Goal: Information Seeking & Learning: Learn about a topic

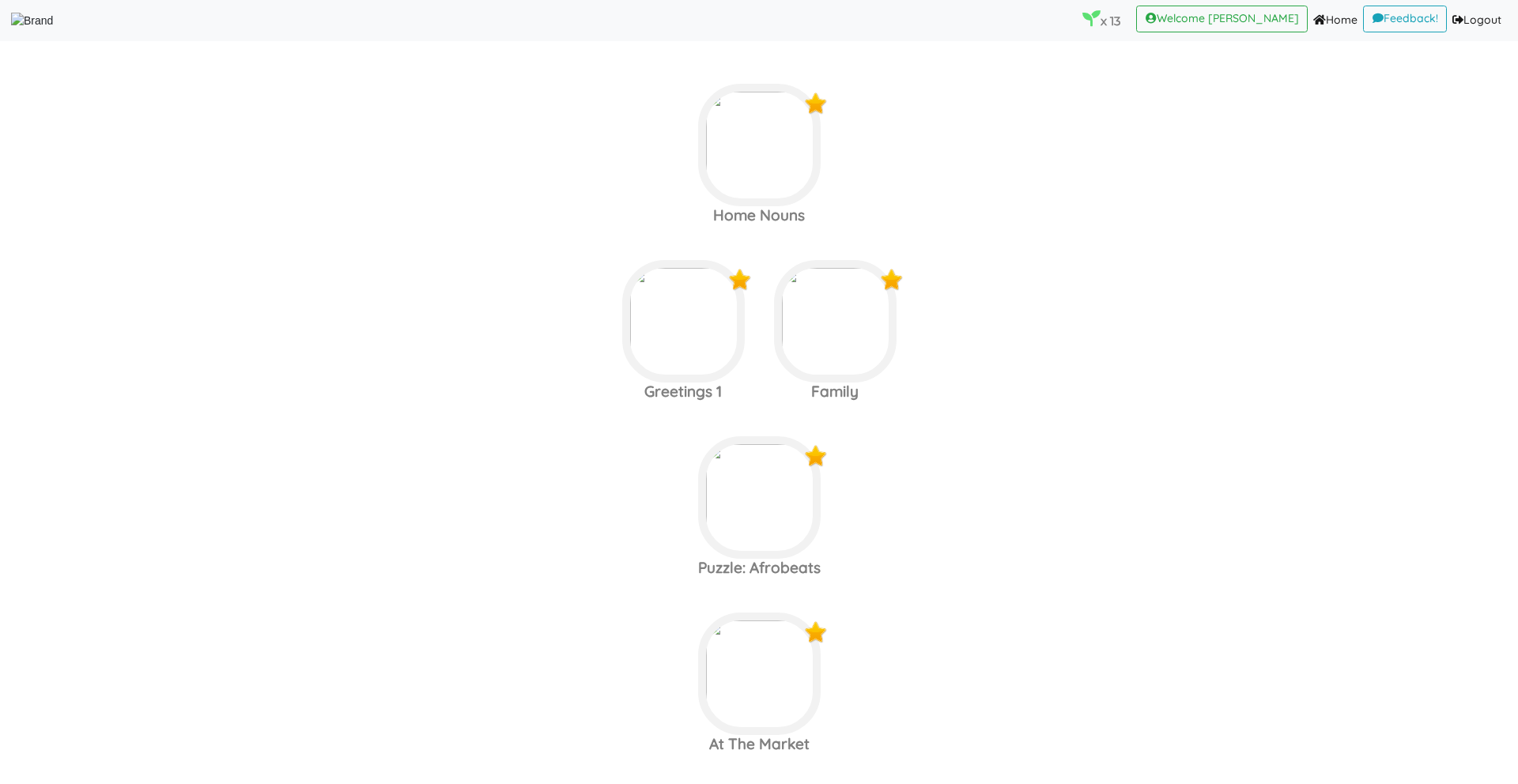
scroll to position [2406, 0]
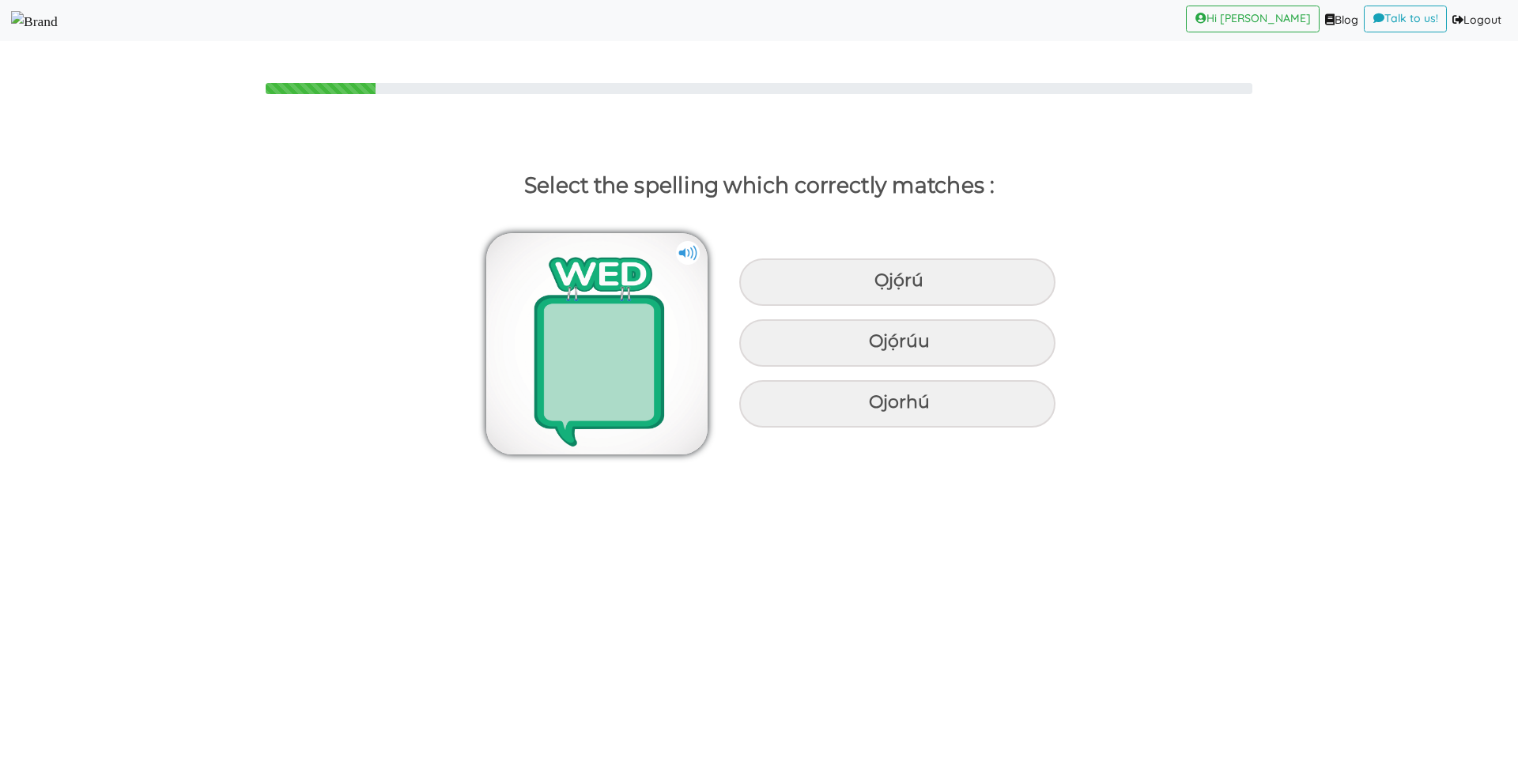
click at [681, 246] on img at bounding box center [688, 253] width 24 height 24
click at [832, 279] on div "Ọjọ́rú" at bounding box center [897, 282] width 317 height 48
click at [871, 279] on input "Ọjọ́rú" at bounding box center [876, 281] width 10 height 10
radio input "true"
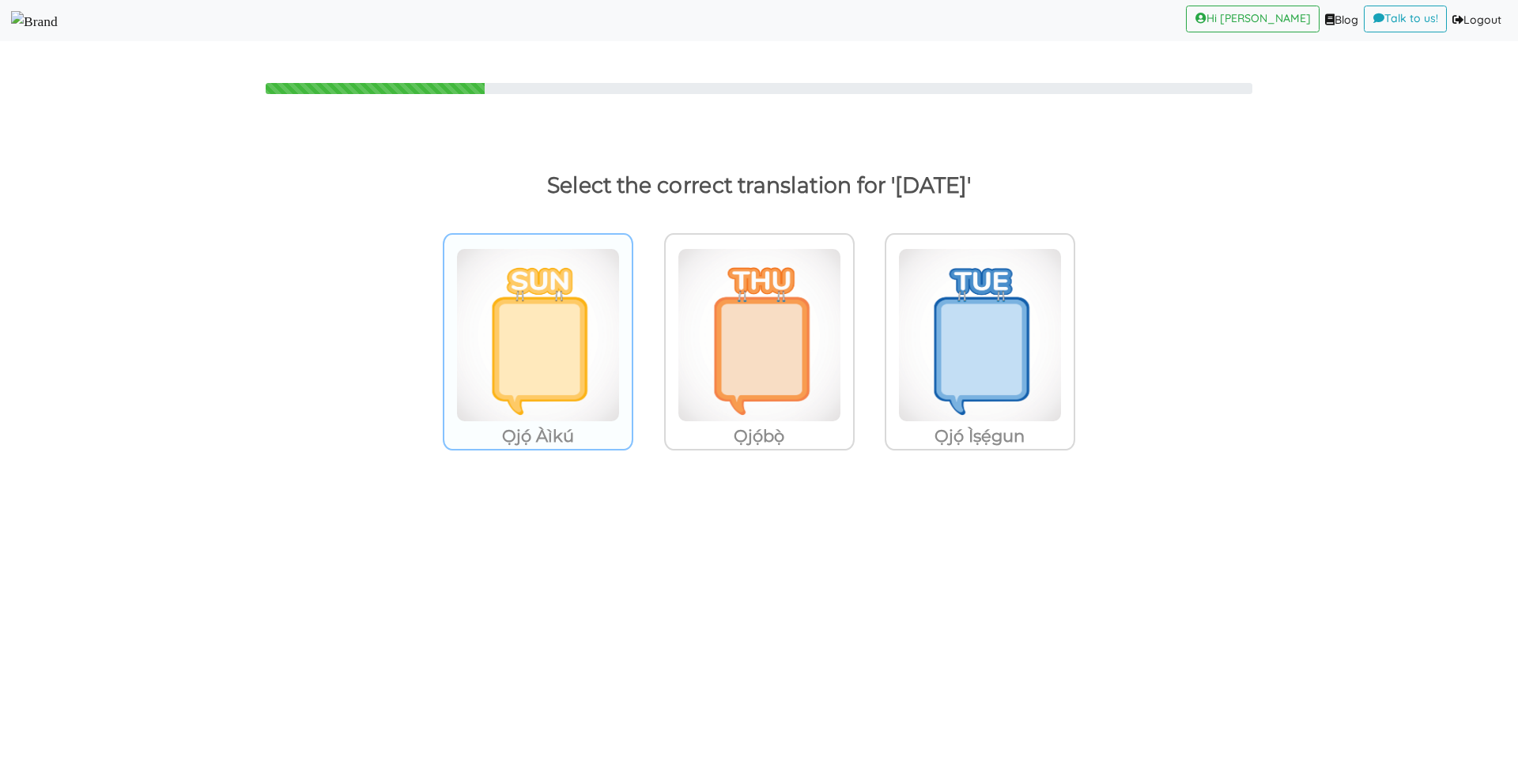
click at [576, 312] on img at bounding box center [538, 335] width 164 height 174
click at [632, 319] on input "Ọjọ́ Àìkú" at bounding box center [637, 324] width 12 height 12
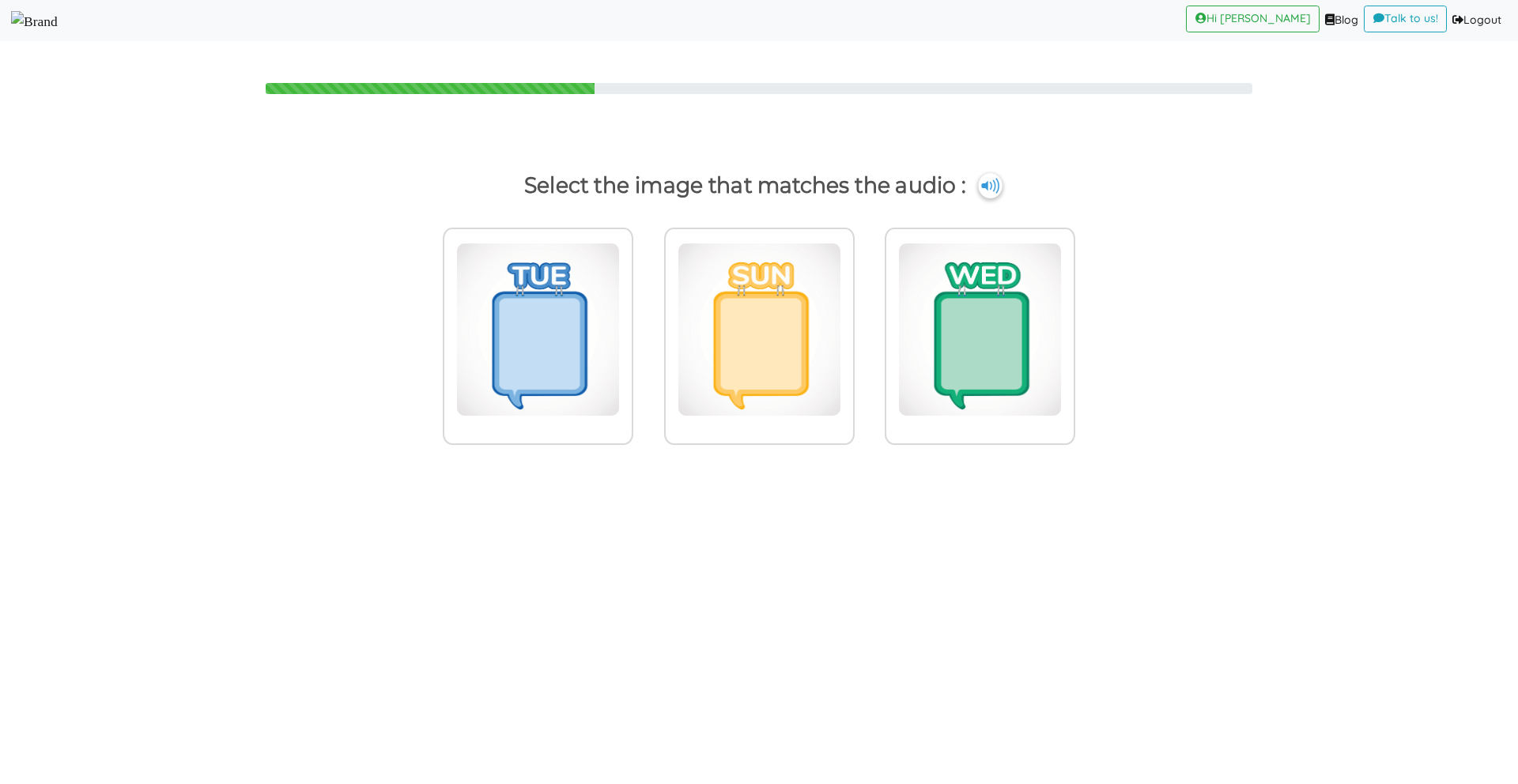
click at [989, 177] on img at bounding box center [990, 186] width 24 height 25
click at [620, 306] on img at bounding box center [538, 329] width 164 height 174
click at [644, 314] on input "radio" at bounding box center [637, 320] width 12 height 12
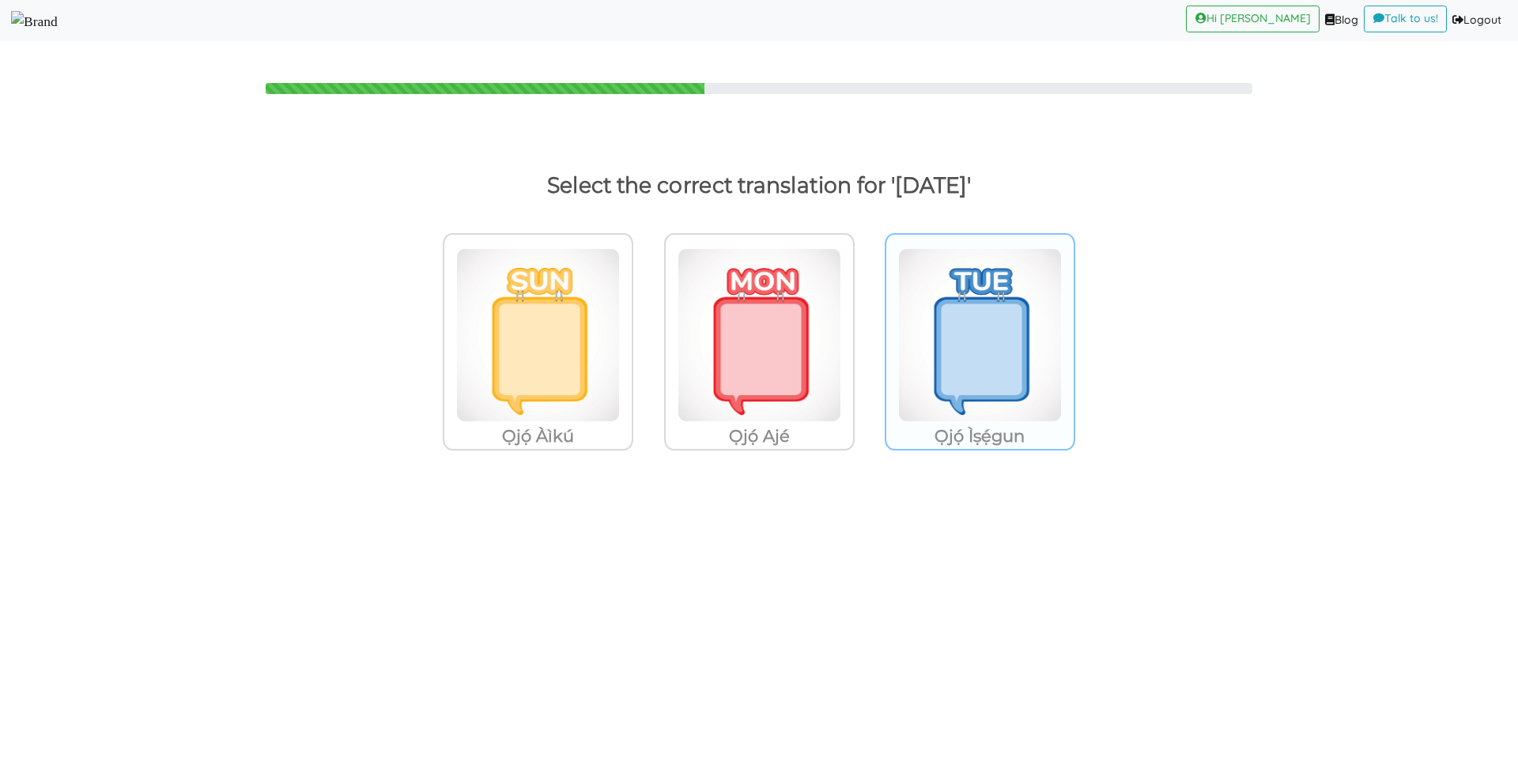
click at [620, 331] on img at bounding box center [538, 335] width 164 height 174
click at [644, 331] on input "Ọjọ́ Ìṣẹ́gun" at bounding box center [637, 324] width 12 height 12
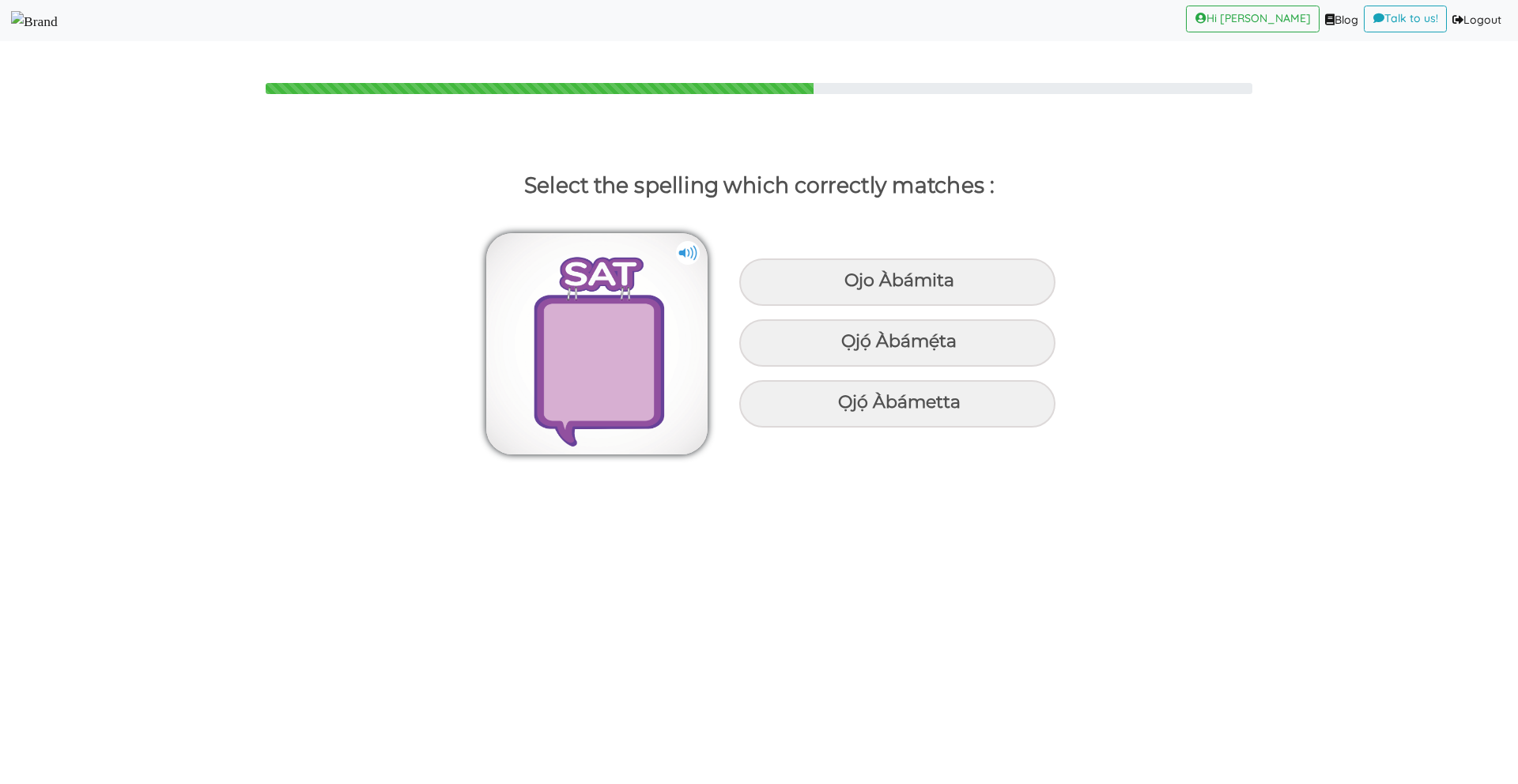
click at [677, 262] on img at bounding box center [688, 253] width 24 height 24
click at [928, 306] on div "Ọjọ́ Àbámẹ́ta" at bounding box center [897, 282] width 317 height 48
click at [851, 286] on input "Ọjọ́ Àbámẹ́ta" at bounding box center [846, 281] width 10 height 10
radio input "true"
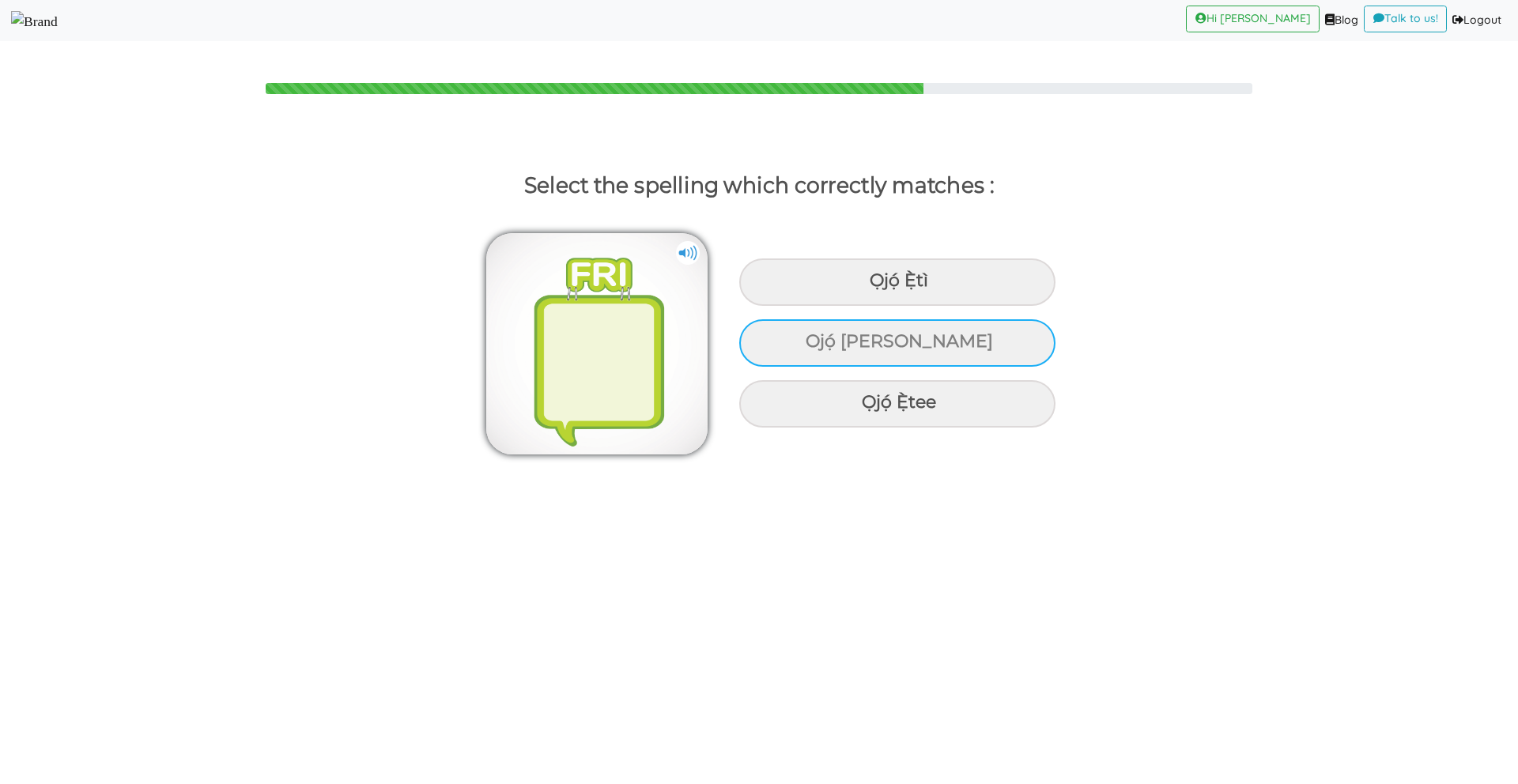
click at [928, 306] on div "Ojọ́ [PERSON_NAME]" at bounding box center [897, 282] width 317 height 48
click at [877, 286] on input "Ojọ́ [PERSON_NAME]" at bounding box center [871, 281] width 10 height 10
radio input "true"
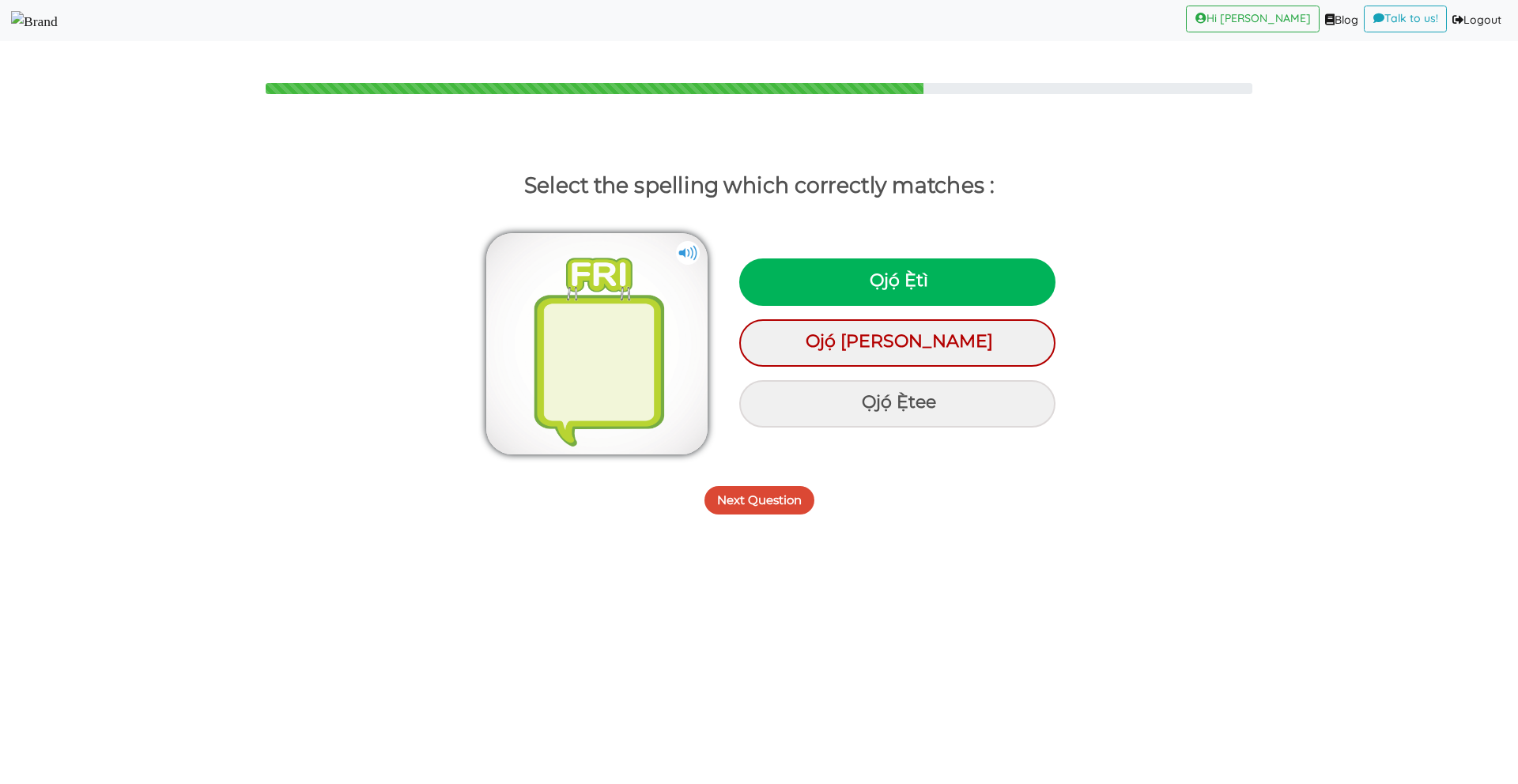
click at [788, 498] on button "Next Question" at bounding box center [759, 500] width 110 height 29
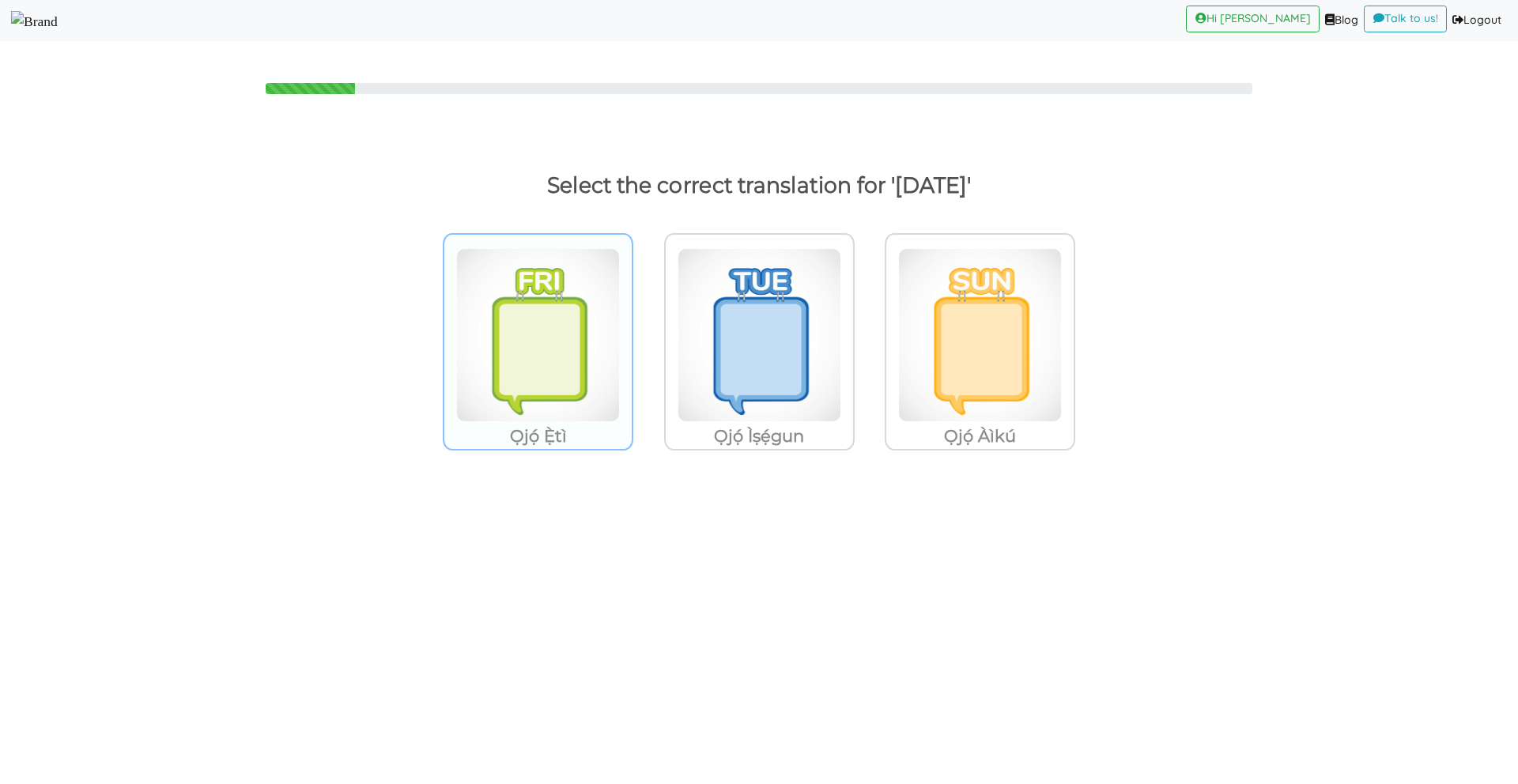
click at [548, 336] on img at bounding box center [538, 335] width 164 height 174
click at [632, 331] on input "Ọjọ́ Ẹ̀tì" at bounding box center [637, 324] width 12 height 12
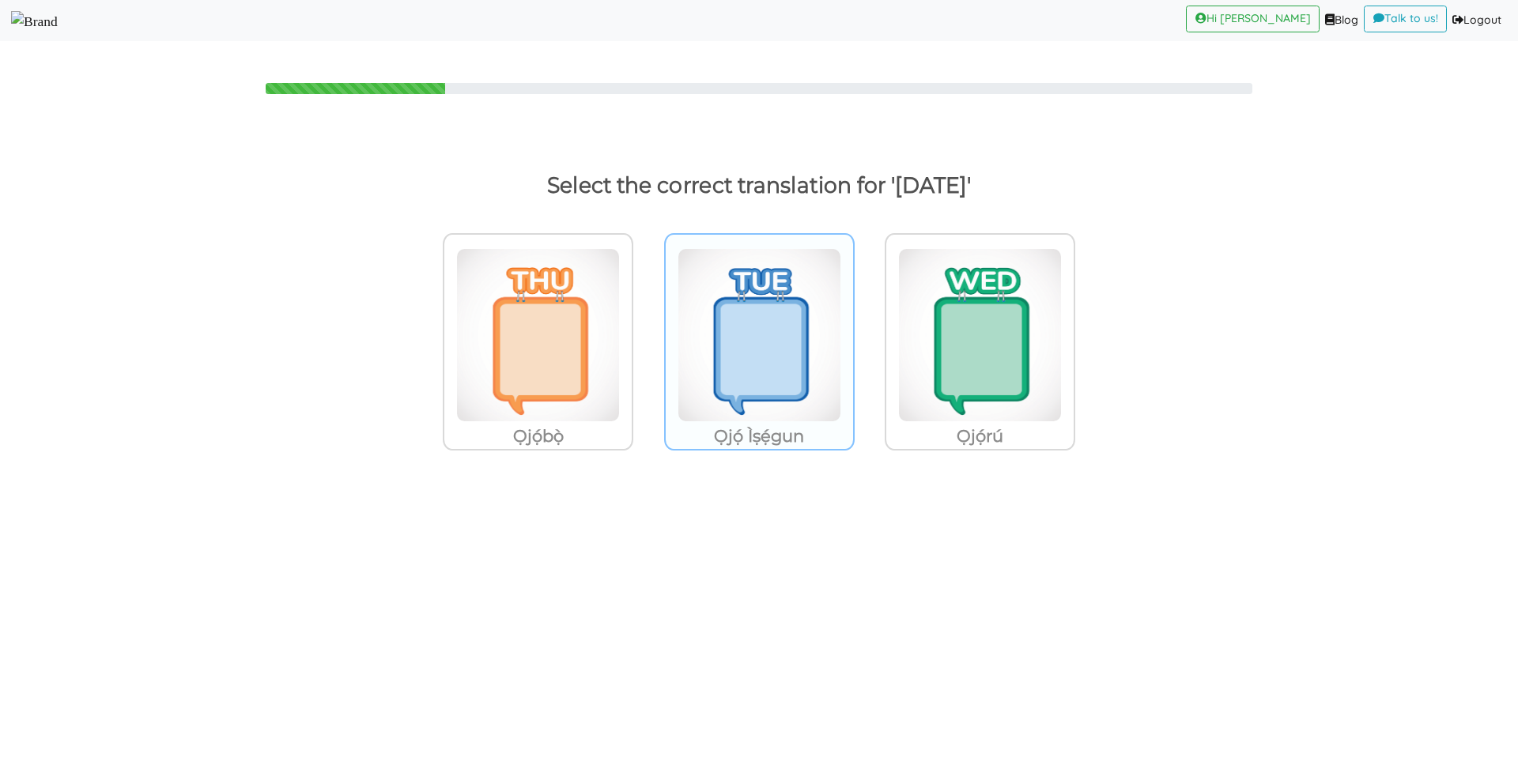
click at [620, 348] on img at bounding box center [538, 335] width 164 height 174
click at [644, 331] on input "Ọjọ́ Ìṣẹ́gun" at bounding box center [637, 324] width 12 height 12
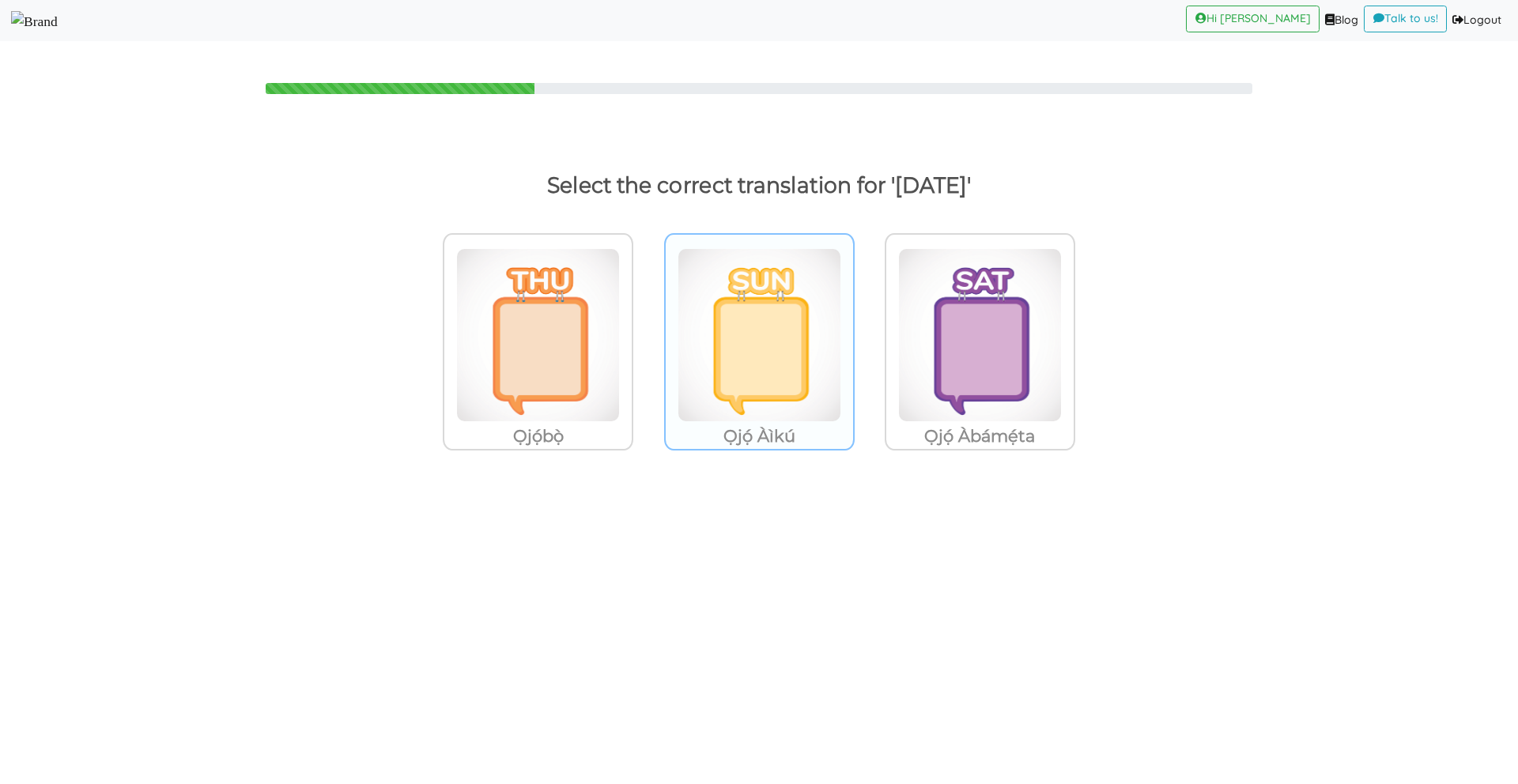
click at [620, 334] on img at bounding box center [538, 335] width 164 height 174
click at [644, 331] on input "Ọjọ́ Àìkú" at bounding box center [637, 324] width 12 height 12
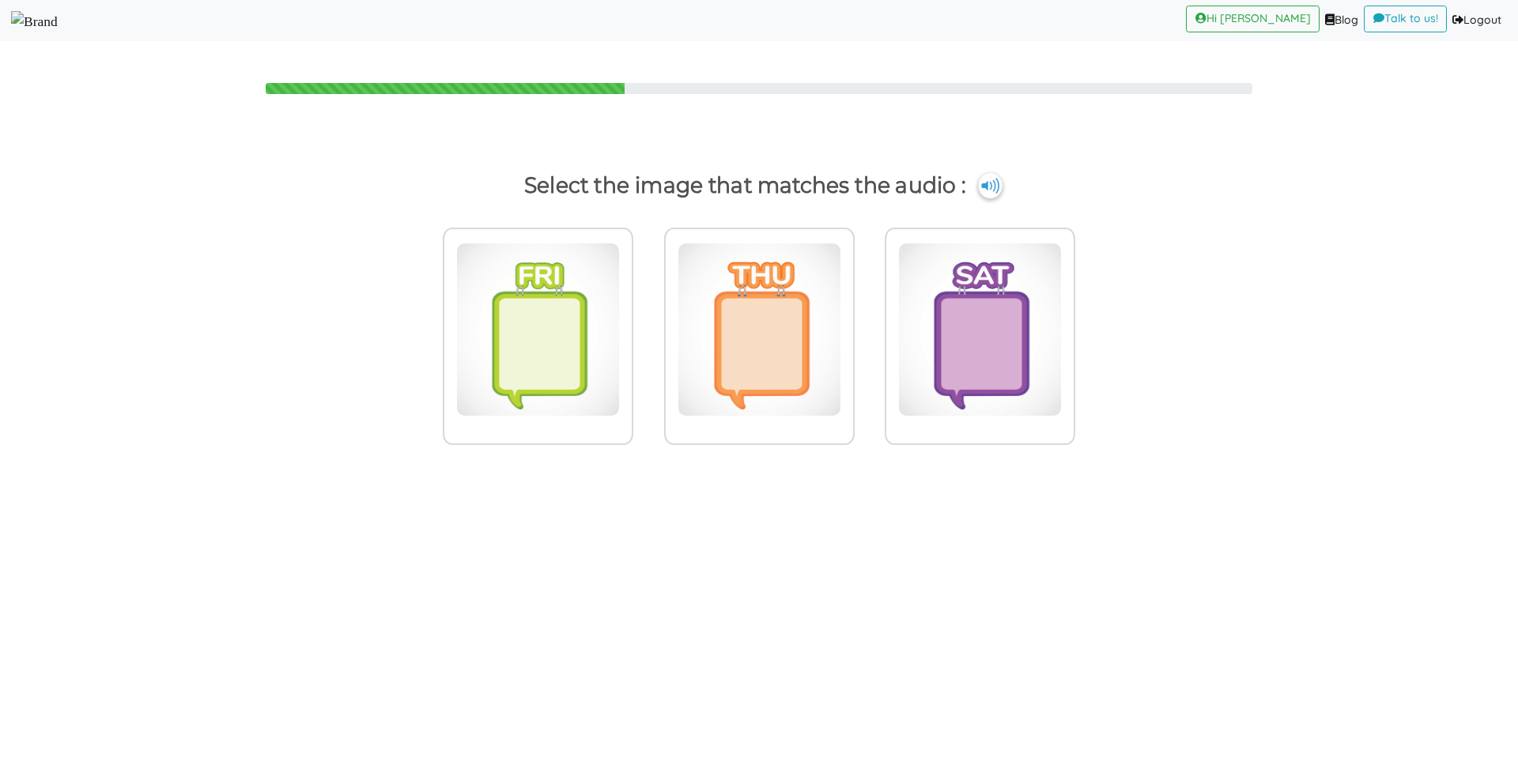
click at [991, 186] on img at bounding box center [990, 186] width 24 height 25
click at [516, 364] on img at bounding box center [538, 329] width 164 height 174
click at [632, 325] on input "radio" at bounding box center [637, 320] width 12 height 12
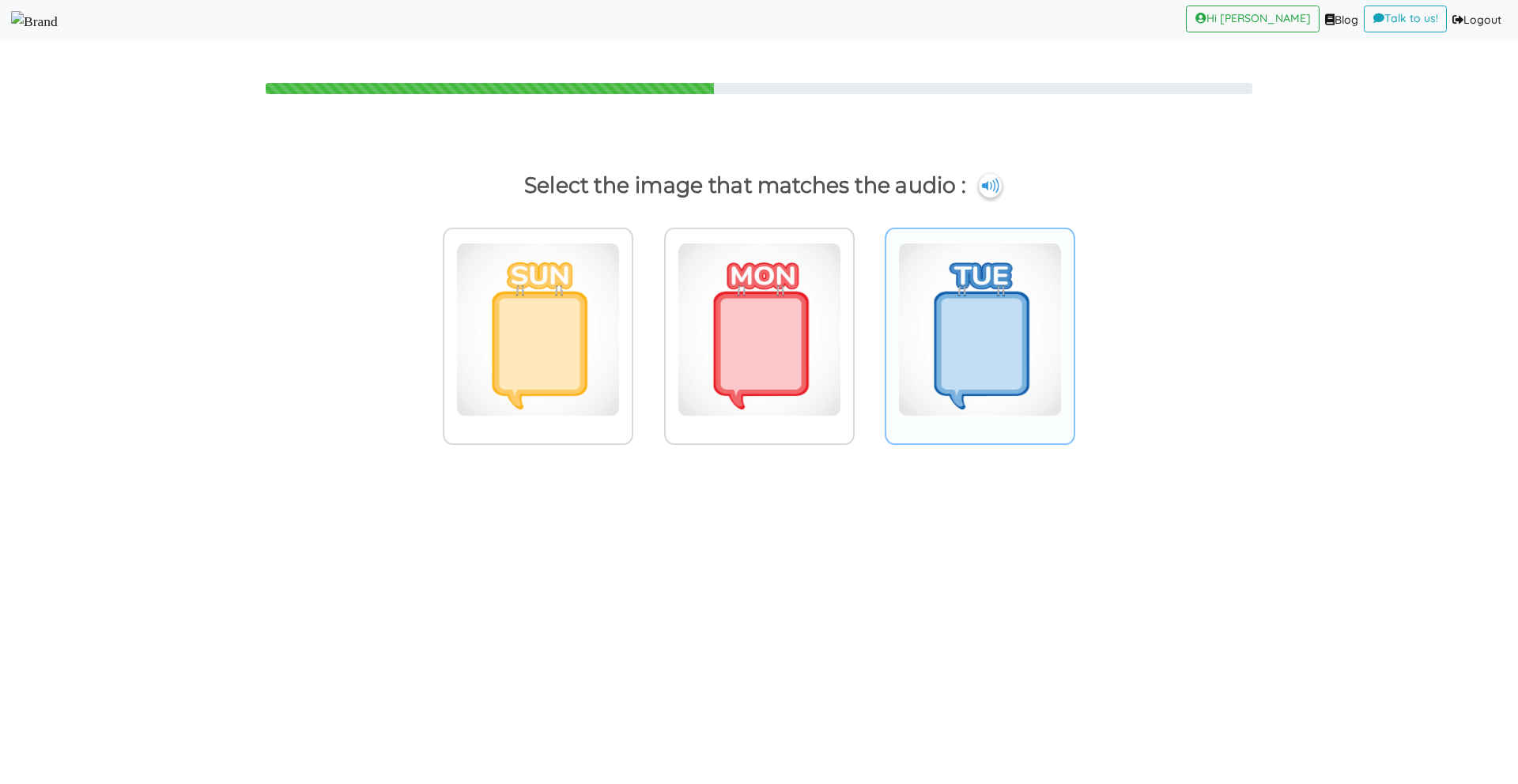
click at [620, 295] on img at bounding box center [538, 329] width 164 height 174
click at [644, 314] on input "radio" at bounding box center [637, 320] width 12 height 12
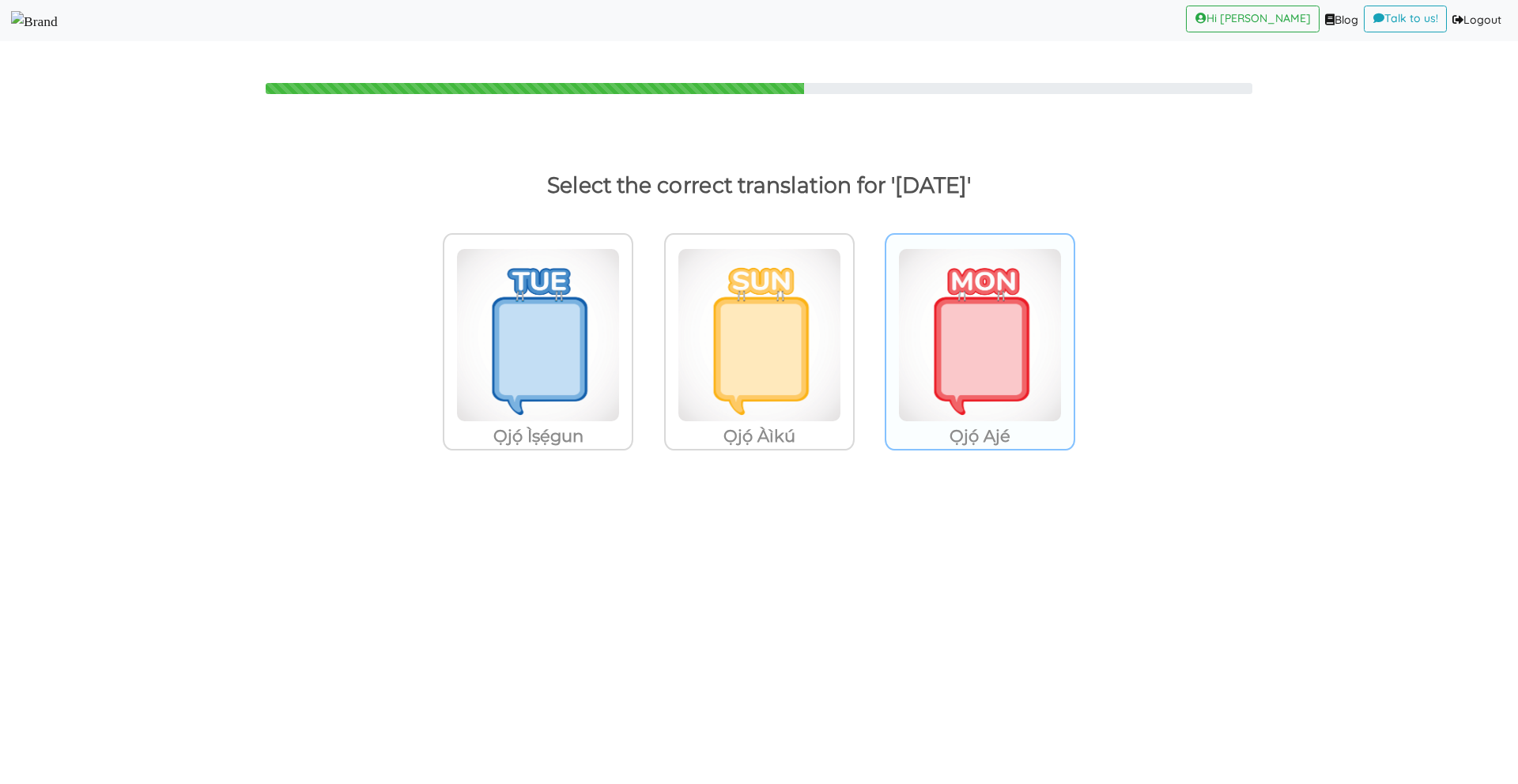
click at [620, 293] on img at bounding box center [538, 335] width 164 height 174
click at [644, 319] on input "Ọjọ́ Ajé" at bounding box center [637, 324] width 12 height 12
